Goal: Transaction & Acquisition: Register for event/course

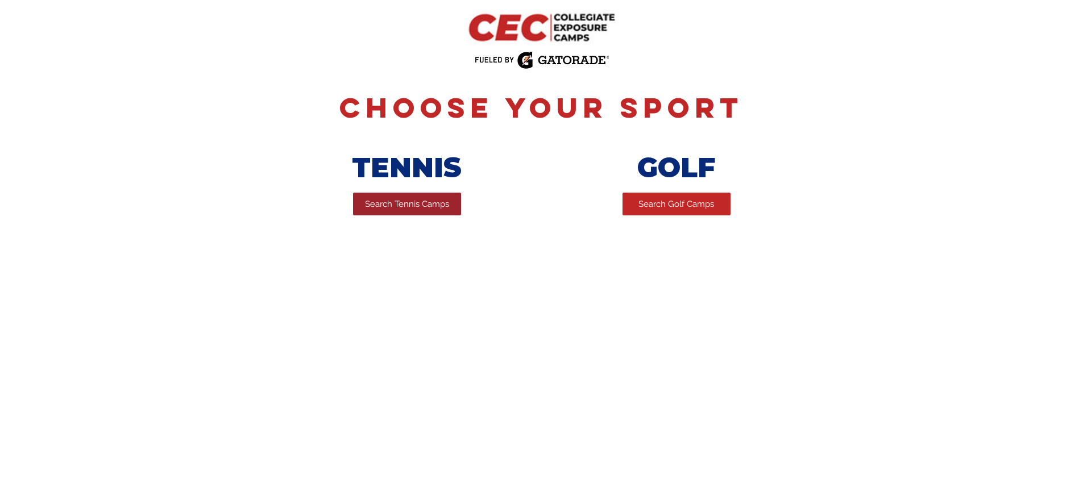
click at [410, 210] on span "Search Tennis Camps" at bounding box center [407, 204] width 84 height 12
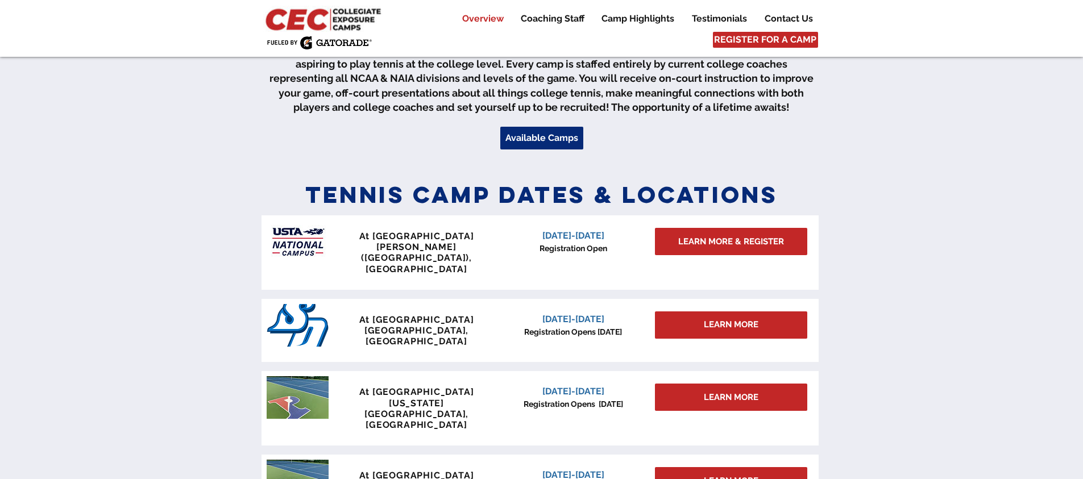
scroll to position [344, 0]
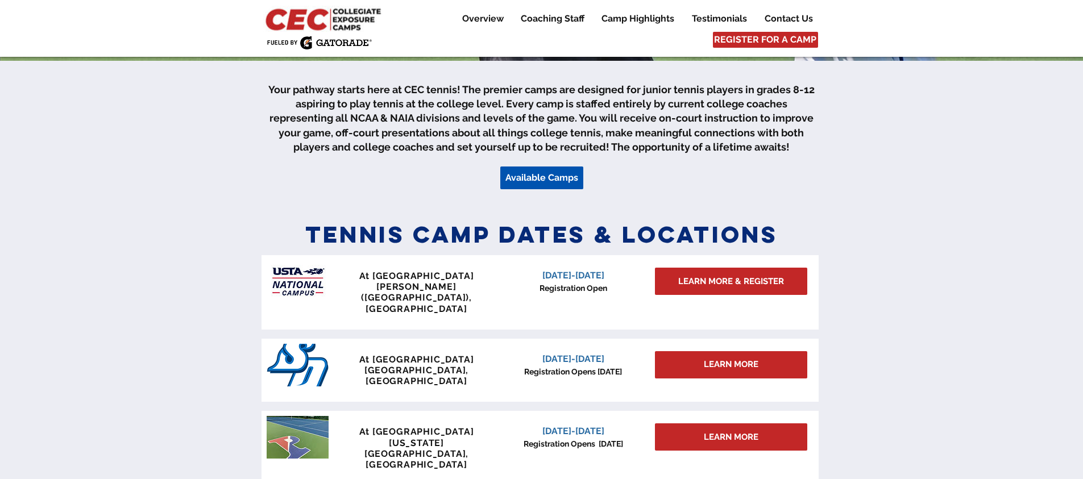
click at [545, 180] on span "Available Camps" at bounding box center [541, 178] width 73 height 13
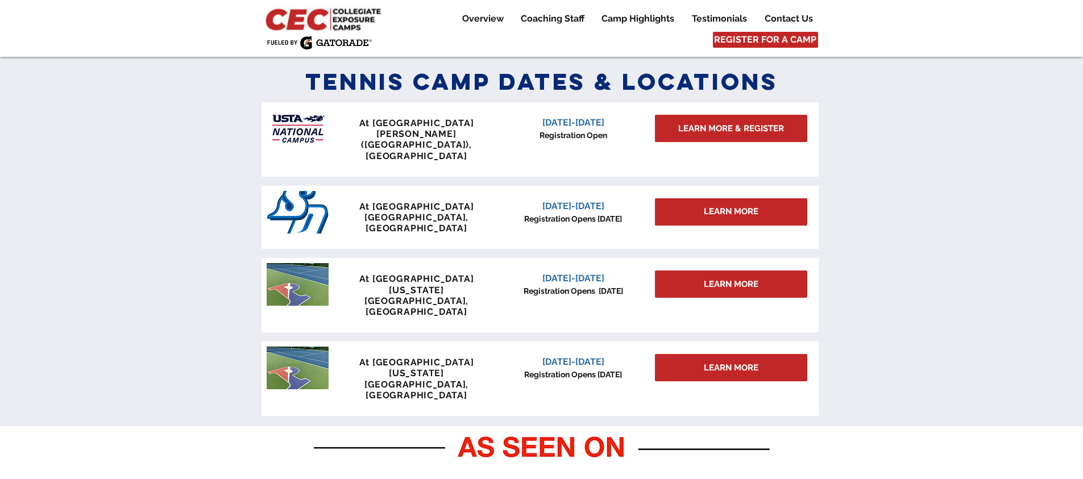
scroll to position [498, 0]
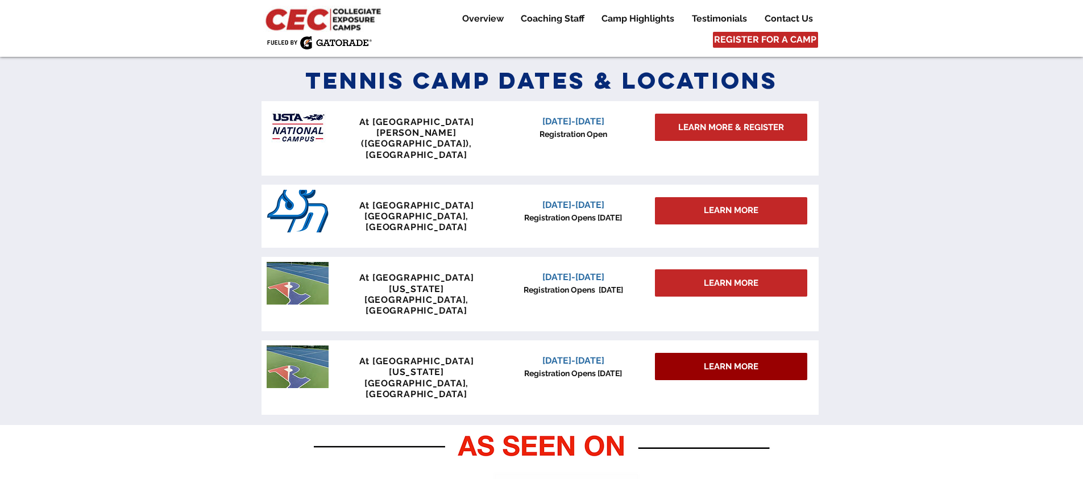
click at [717, 353] on link "LEARN MORE" at bounding box center [731, 366] width 152 height 27
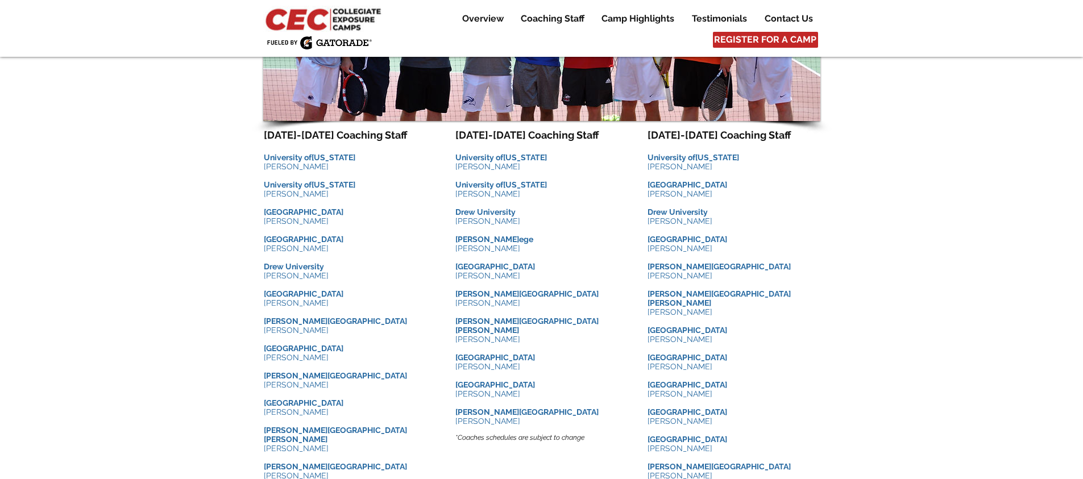
scroll to position [1004, 0]
